Goal: Navigation & Orientation: Understand site structure

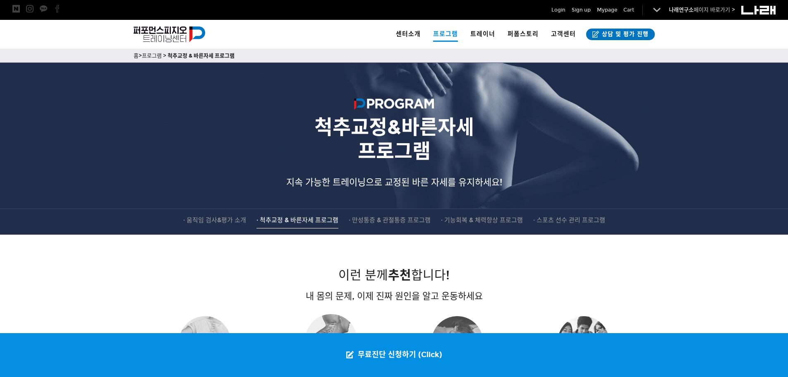
drag, startPoint x: 792, startPoint y: 58, endPoint x: 777, endPoint y: 28, distance: 32.9
click at [777, 28] on html "알림 뒤로 알림 설정 뒤로 더보기 게시물 알림 내 글 반응 내가 작성한 게시물이나 댓글에 다른 사람이 댓글이나 답글을 작성하면 알려줍니다. 공…" at bounding box center [394, 188] width 788 height 377
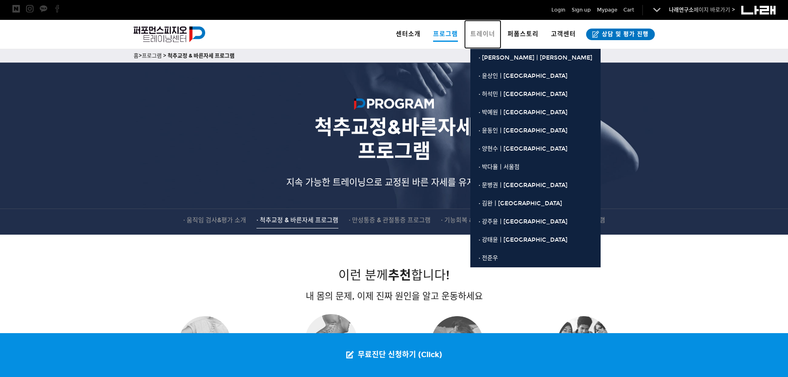
click at [483, 27] on link "트레이너" at bounding box center [482, 34] width 37 height 29
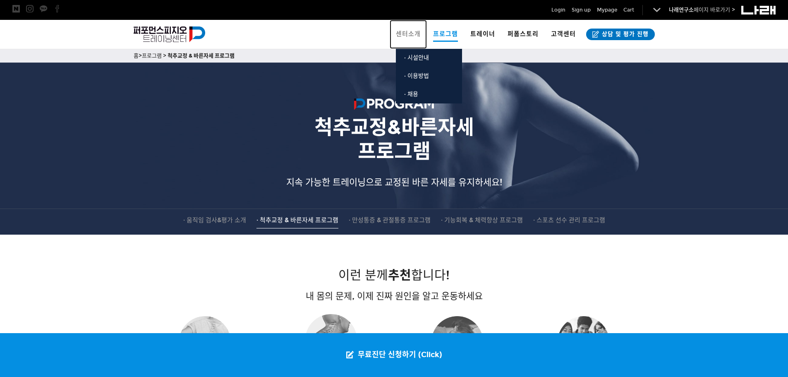
click at [407, 31] on span "센터소개" at bounding box center [408, 33] width 25 height 7
